Goal: Navigation & Orientation: Find specific page/section

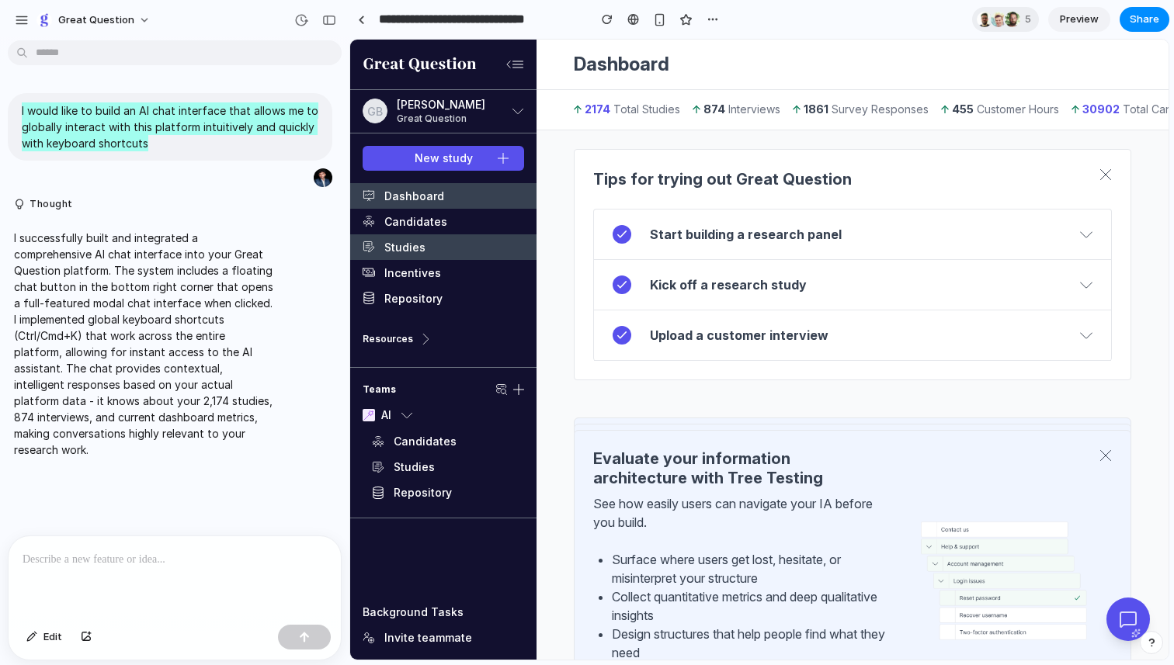
click at [433, 245] on link "Studies" at bounding box center [443, 248] width 186 height 26
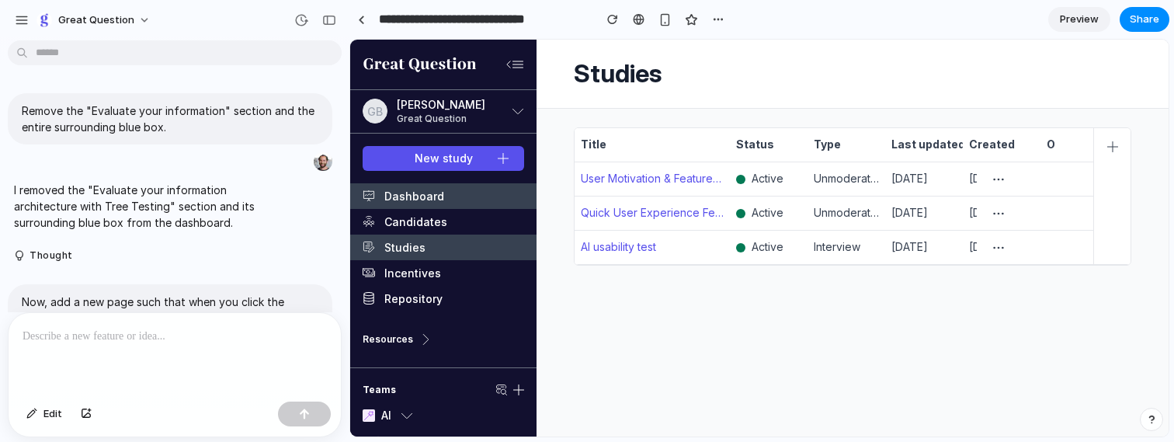
click at [405, 193] on link "Dashboard" at bounding box center [443, 196] width 186 height 26
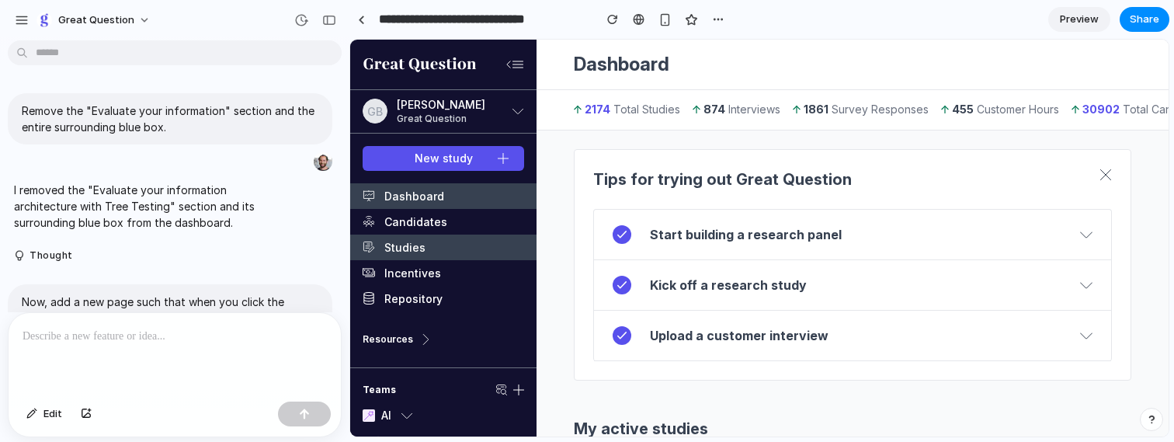
click at [398, 246] on link "Studies" at bounding box center [443, 248] width 186 height 26
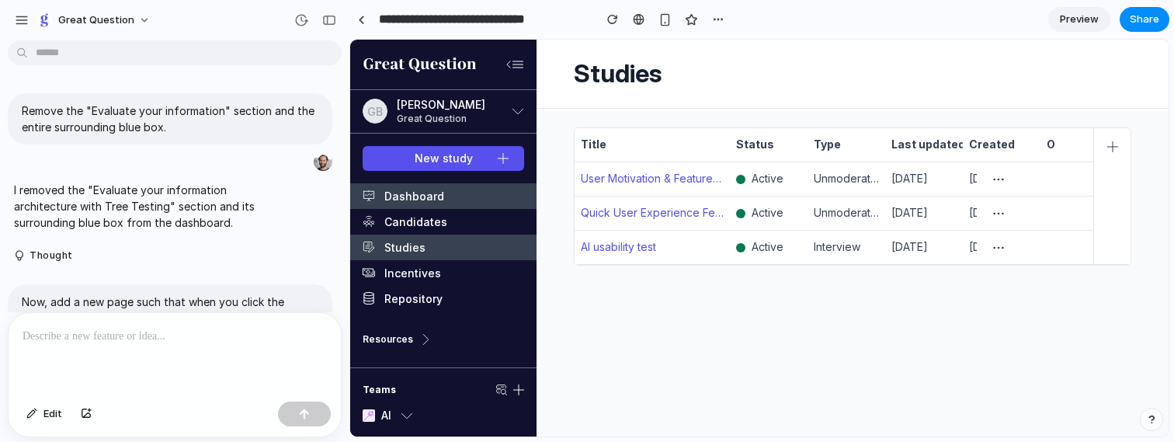
click at [412, 199] on link "Dashboard" at bounding box center [443, 196] width 186 height 26
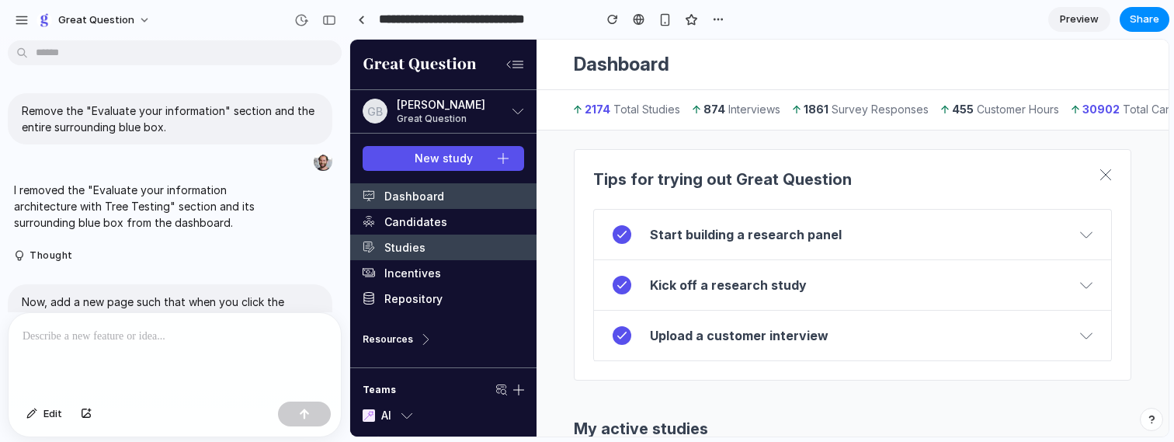
click at [401, 253] on link "Studies" at bounding box center [443, 248] width 186 height 26
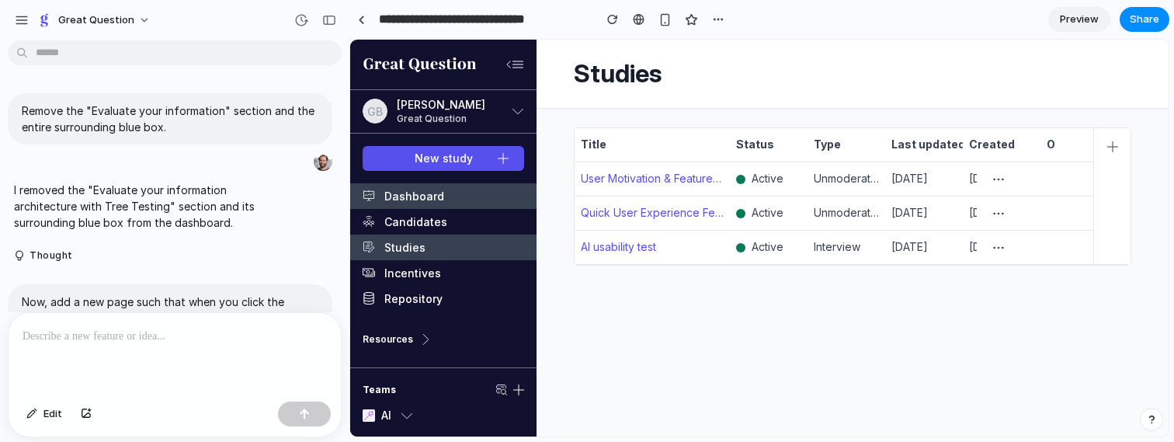
click at [421, 200] on link "Dashboard" at bounding box center [443, 196] width 186 height 26
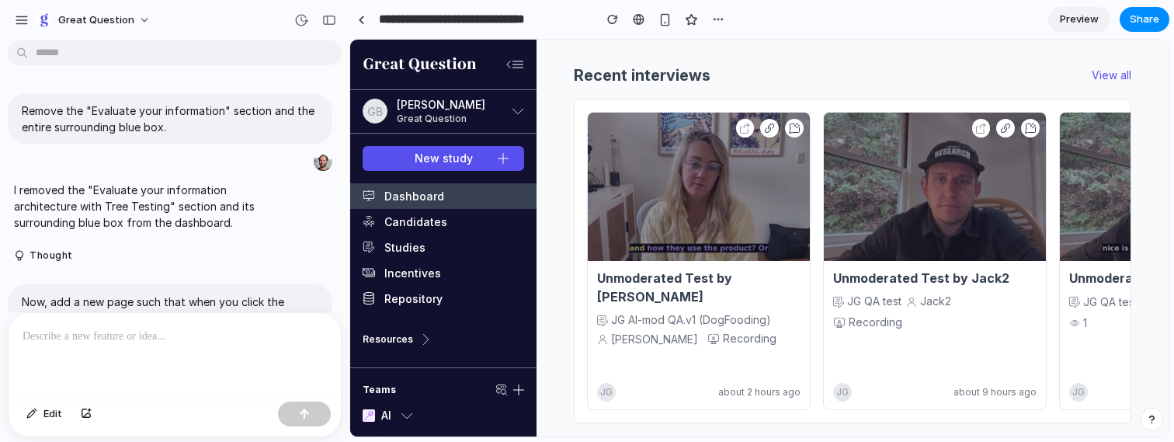
scroll to position [1321, 0]
